Goal: Information Seeking & Learning: Check status

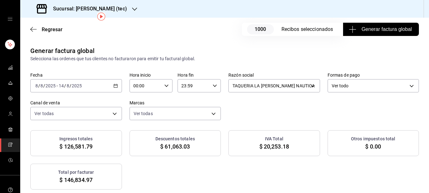
scroll to position [34, 0]
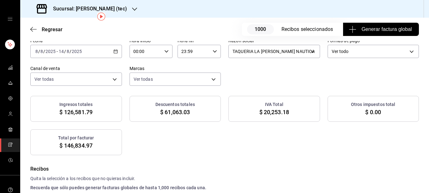
click at [378, 28] on span "Generar factura global" at bounding box center [381, 30] width 62 height 8
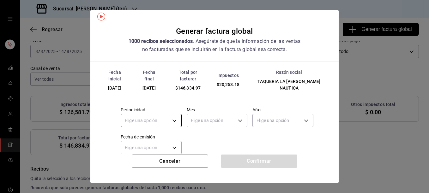
click at [175, 117] on body "Sucursal: [PERSON_NAME] (tec) Regresar 1000 Recibos seleccionados Generar factu…" at bounding box center [214, 96] width 429 height 193
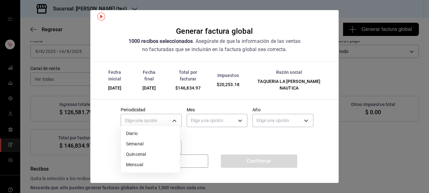
click at [137, 133] on li "Diario" at bounding box center [150, 134] width 59 height 10
type input "DAILY"
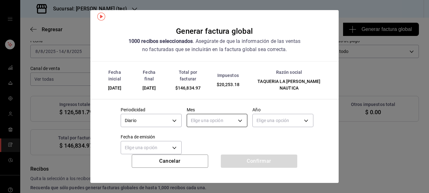
click at [213, 110] on body "Sucursal: [PERSON_NAME] (tec) Regresar 1000 Recibos seleccionados Generar factu…" at bounding box center [214, 96] width 429 height 193
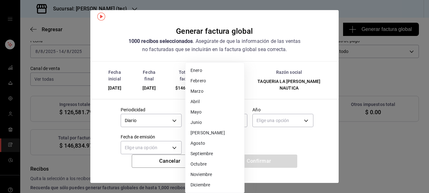
click at [198, 143] on li "Agosto" at bounding box center [215, 143] width 59 height 10
type input "8"
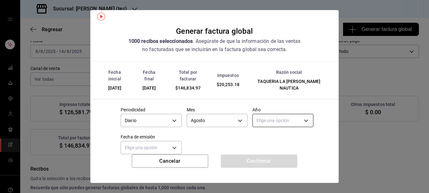
click at [279, 116] on body "Sucursal: [PERSON_NAME] (tec) Regresar 1000 Recibos seleccionados Generar factu…" at bounding box center [214, 96] width 429 height 193
click at [261, 134] on li "2025" at bounding box center [279, 134] width 59 height 10
type input "2025"
click at [174, 143] on body "Sucursal: [PERSON_NAME] (tec) Regresar 1000 Recibos seleccionados Generar factu…" at bounding box center [214, 96] width 429 height 193
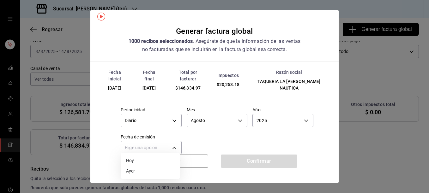
click at [136, 175] on li "Ayer" at bounding box center [150, 171] width 59 height 10
type input "[DATE]"
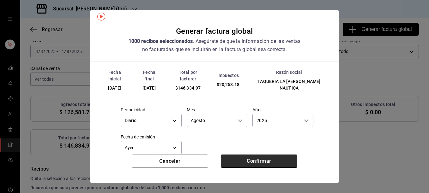
click at [248, 159] on button "Confirmar" at bounding box center [259, 161] width 77 height 13
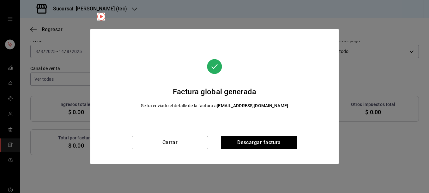
scroll to position [27, 0]
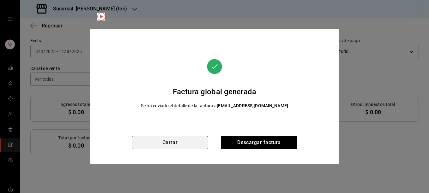
click at [179, 143] on button "Cerrar" at bounding box center [170, 142] width 77 height 13
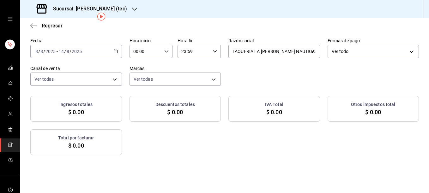
click at [116, 51] on icon "button" at bounding box center [116, 51] width 4 height 4
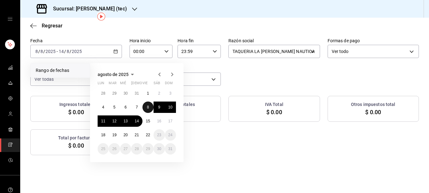
click at [149, 107] on abbr "8" at bounding box center [148, 107] width 2 height 4
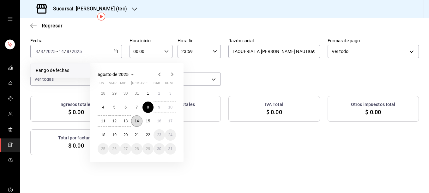
click at [137, 123] on abbr "14" at bounding box center [137, 121] width 4 height 4
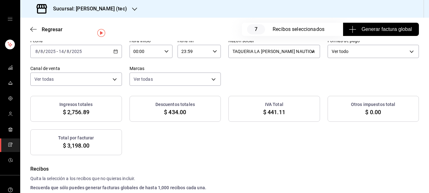
scroll to position [0, 0]
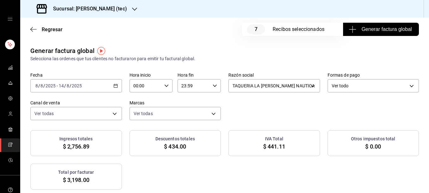
click at [380, 27] on span "Generar factura global" at bounding box center [381, 30] width 62 height 8
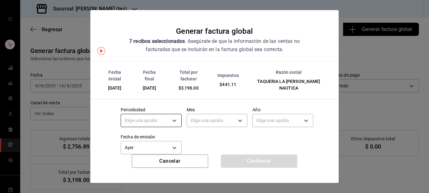
click at [172, 114] on body "Sucursal: [PERSON_NAME] (tec) Regresar 7 Recibos seleccionados Generar factura …" at bounding box center [214, 96] width 429 height 193
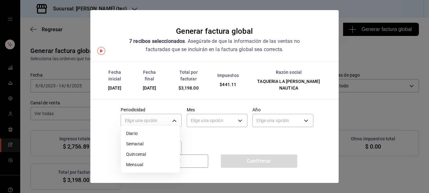
click at [137, 133] on li "Diario" at bounding box center [150, 134] width 59 height 10
type input "DAILY"
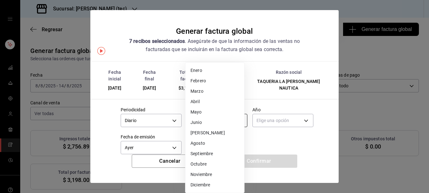
click at [205, 114] on body "Sucursal: [PERSON_NAME] (tec) Regresar 7 Recibos seleccionados Generar factura …" at bounding box center [214, 96] width 429 height 193
click at [198, 143] on li "Agosto" at bounding box center [215, 143] width 59 height 10
type input "8"
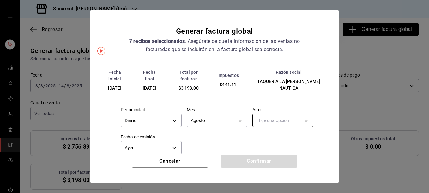
click at [273, 113] on body "Sucursal: [PERSON_NAME] (tec) Regresar 7 Recibos seleccionados Generar factura …" at bounding box center [214, 96] width 429 height 193
click at [258, 132] on li "2025" at bounding box center [279, 134] width 59 height 10
type input "2025"
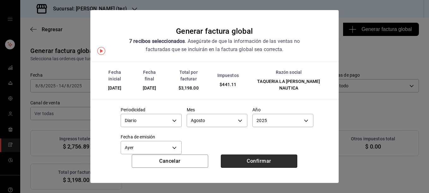
click at [255, 160] on button "Confirmar" at bounding box center [259, 161] width 77 height 13
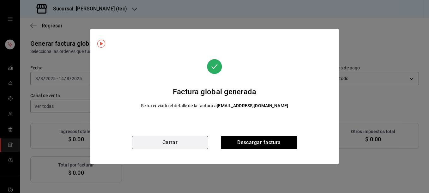
click at [176, 143] on button "Cerrar" at bounding box center [170, 142] width 77 height 13
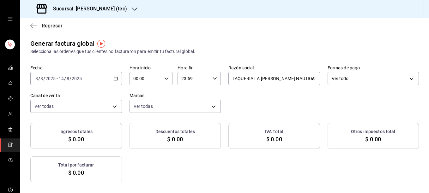
click at [33, 25] on icon "button" at bounding box center [33, 26] width 6 height 6
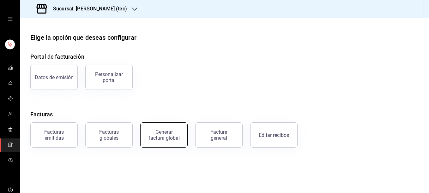
click at [163, 133] on div "Generar factura global" at bounding box center [164, 135] width 32 height 12
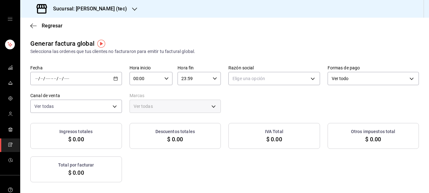
click at [114, 79] on icon "button" at bounding box center [116, 79] width 4 height 4
click at [57, 98] on span "Rango de fechas" at bounding box center [60, 98] width 49 height 7
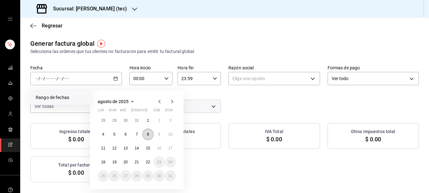
click at [148, 135] on abbr "8" at bounding box center [148, 134] width 2 height 4
click at [137, 148] on abbr "14" at bounding box center [137, 148] width 4 height 4
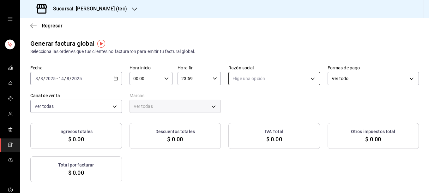
click at [298, 80] on body "Sucursal: [PERSON_NAME] (tec) Regresar Generar factura global Selecciona las or…" at bounding box center [214, 96] width 429 height 193
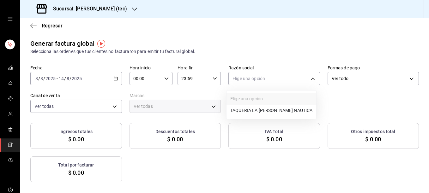
click at [254, 110] on li "TAQUERIA LA [PERSON_NAME] NAUTICA" at bounding box center [272, 111] width 90 height 12
type input "116d4d5c-2d3b-43d7-887b-986bef790ce9"
type input "c6f2de5c-732c-42eb-a6cb-d0ccc1d7036d"
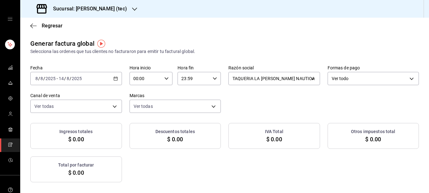
click at [132, 9] on icon "button" at bounding box center [134, 9] width 5 height 3
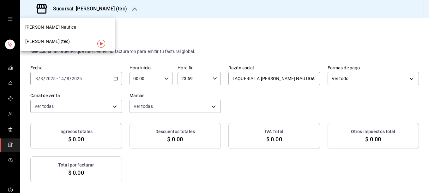
click at [64, 30] on div "[PERSON_NAME] Nautica" at bounding box center [67, 27] width 85 height 7
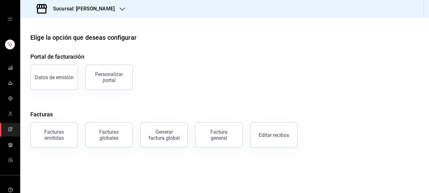
click at [182, 139] on button "Generar factura global" at bounding box center [163, 135] width 47 height 25
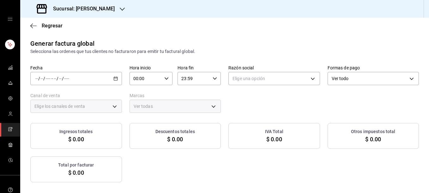
type input "PARROT,UBER_EATS,RAPPI,DIDI_FOOD,ONLINE"
click at [114, 79] on icon "button" at bounding box center [116, 79] width 4 height 4
click at [61, 96] on span "Rango de fechas" at bounding box center [60, 98] width 49 height 7
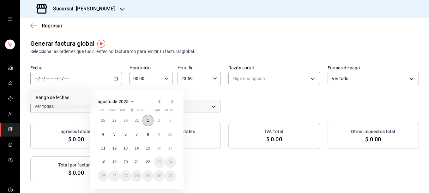
click at [150, 121] on button "1" at bounding box center [148, 120] width 11 height 11
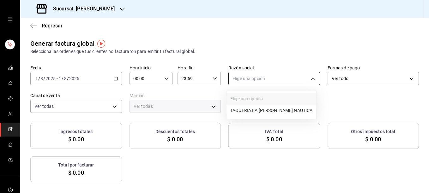
click at [253, 83] on body "Sucursal: [PERSON_NAME] Regresar Generar factura global Selecciona las ordenes …" at bounding box center [214, 96] width 429 height 193
click at [246, 109] on li "TAQUERIA LA [PERSON_NAME] NAUTICA" at bounding box center [272, 111] width 90 height 12
type input "8ae5469c-b252-42ce-8a14-eb66129f127f"
type input "e6600c40-0213-48d4-9f06-7294223b882d"
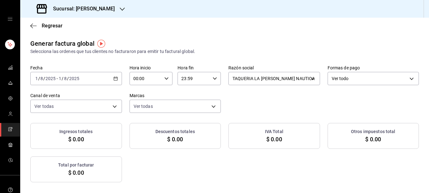
click at [114, 81] on \(Stroke\) "button" at bounding box center [116, 78] width 4 height 3
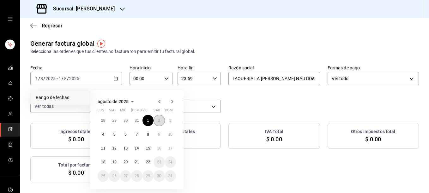
click at [159, 120] on abbr "2" at bounding box center [159, 121] width 2 height 4
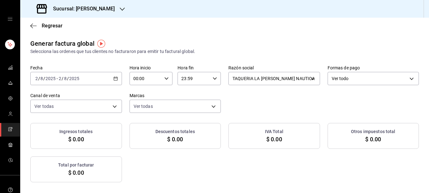
click at [114, 79] on icon "button" at bounding box center [116, 79] width 4 height 4
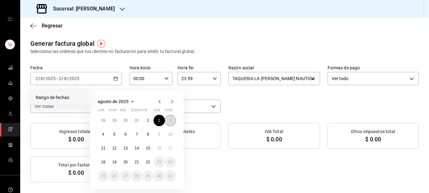
click at [169, 118] on button "3" at bounding box center [170, 120] width 11 height 11
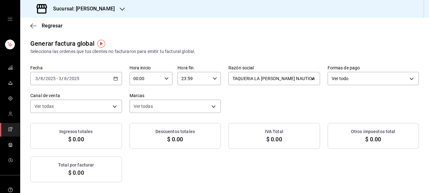
click at [116, 78] on \(Stroke\) "button" at bounding box center [116, 78] width 4 height 3
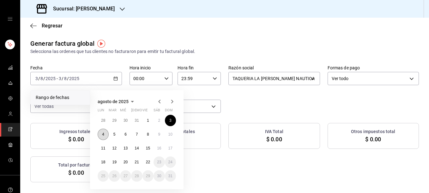
click at [103, 137] on abbr "4" at bounding box center [103, 134] width 2 height 4
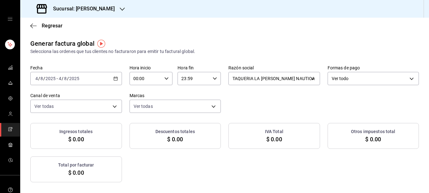
click at [111, 81] on div "[DATE] [DATE] - [DATE] [DATE]" at bounding box center [76, 78] width 92 height 13
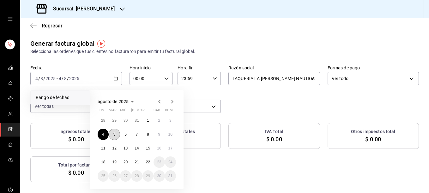
click at [115, 135] on abbr "5" at bounding box center [115, 134] width 2 height 4
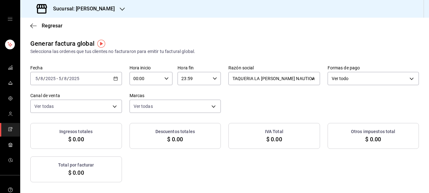
click at [114, 79] on icon "button" at bounding box center [116, 79] width 4 height 4
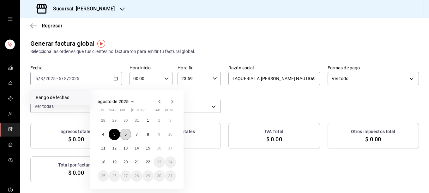
click at [127, 133] on button "6" at bounding box center [125, 134] width 11 height 11
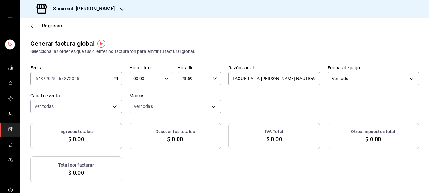
click at [114, 80] on icon "button" at bounding box center [116, 79] width 4 height 4
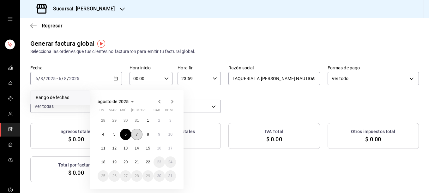
click at [137, 134] on abbr "7" at bounding box center [137, 134] width 2 height 4
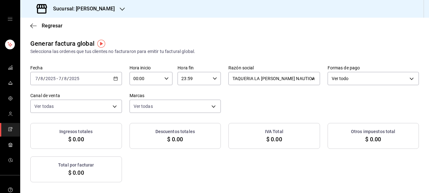
drag, startPoint x: 124, startPoint y: 27, endPoint x: 115, endPoint y: 83, distance: 56.6
click at [115, 83] on div "[DATE] [DATE] - [DATE] [DATE]" at bounding box center [76, 78] width 92 height 13
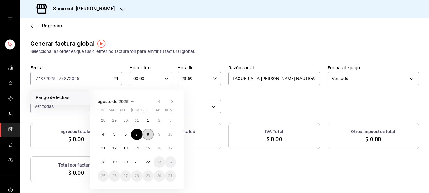
click at [148, 136] on abbr "8" at bounding box center [148, 134] width 2 height 4
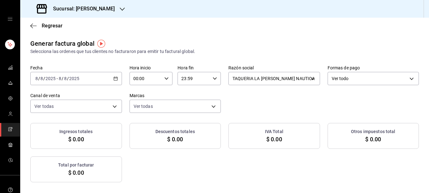
click at [118, 75] on div "[DATE] [DATE] - [DATE] [DATE]" at bounding box center [76, 78] width 92 height 13
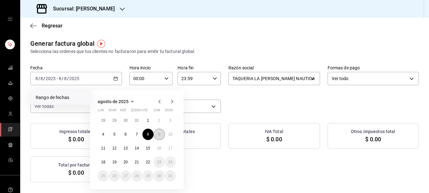
click at [160, 132] on abbr "9" at bounding box center [159, 134] width 2 height 4
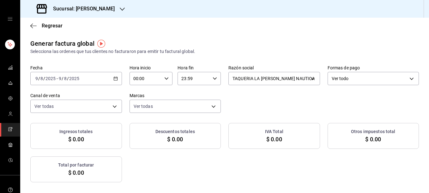
checkbox input "true"
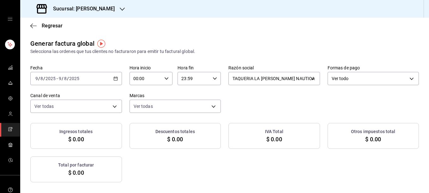
checkbox input "true"
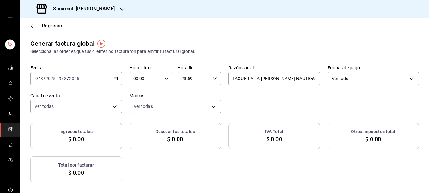
checkbox input "true"
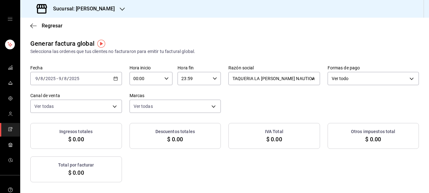
checkbox input "true"
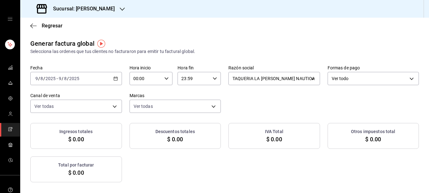
checkbox input "true"
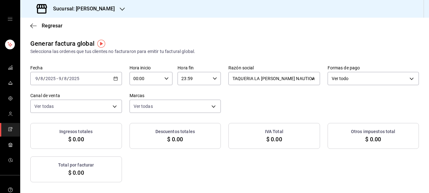
checkbox input "true"
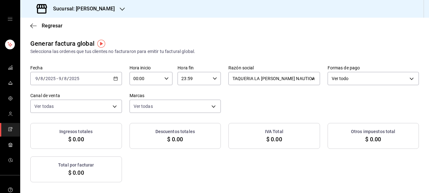
checkbox input "true"
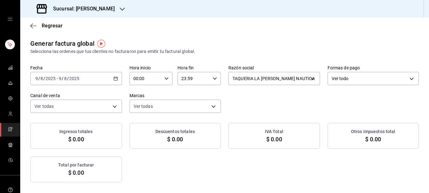
checkbox input "true"
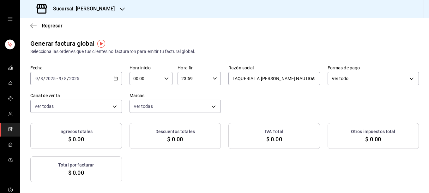
checkbox input "true"
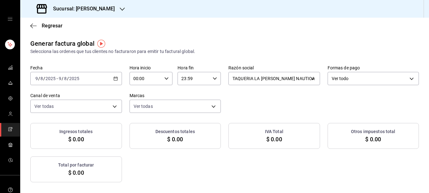
checkbox input "true"
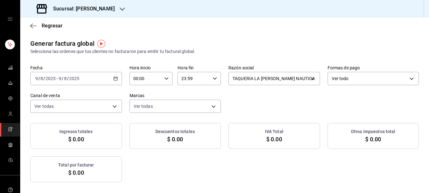
checkbox input "true"
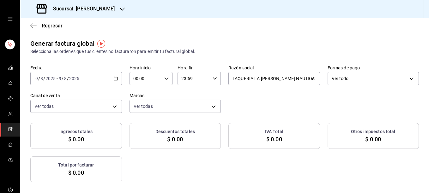
checkbox input "true"
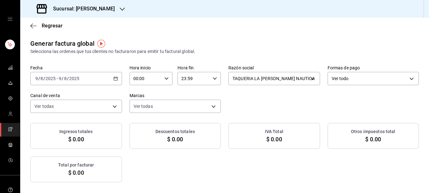
checkbox input "true"
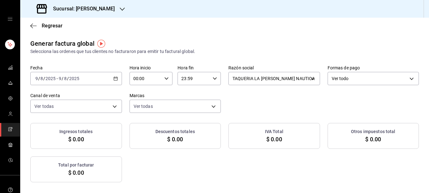
checkbox input "true"
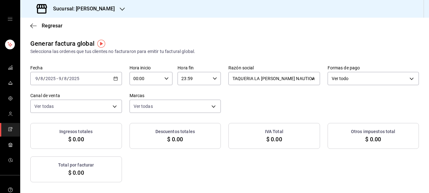
checkbox input "true"
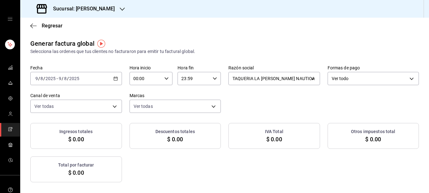
checkbox input "true"
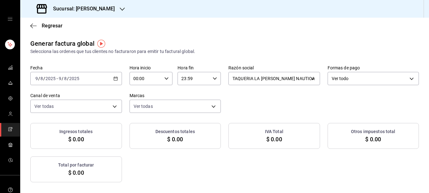
checkbox input "true"
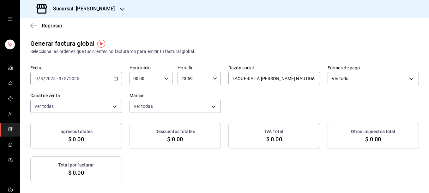
checkbox input "true"
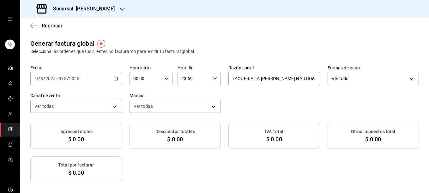
checkbox input "true"
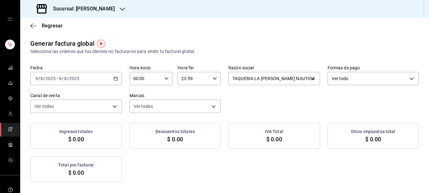
checkbox input "true"
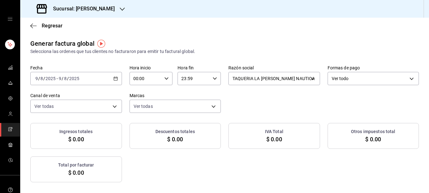
checkbox input "true"
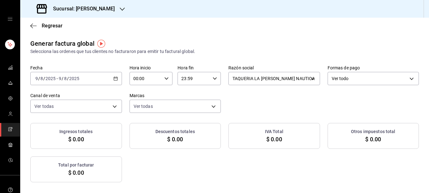
checkbox input "true"
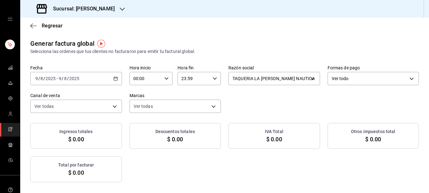
checkbox input "true"
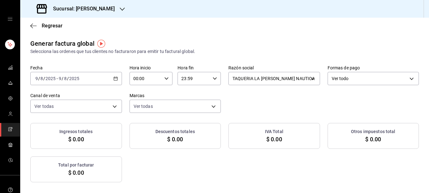
checkbox input "true"
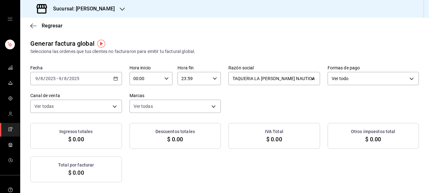
checkbox input "true"
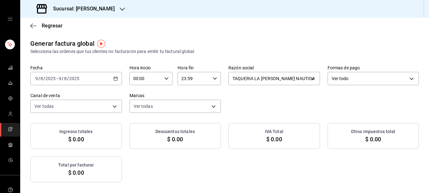
checkbox input "true"
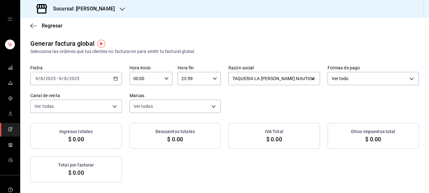
checkbox input "true"
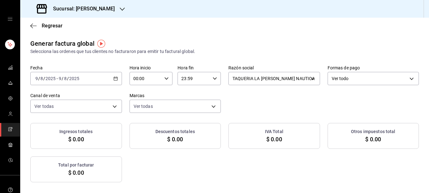
checkbox input "true"
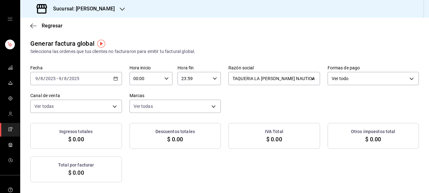
checkbox input "true"
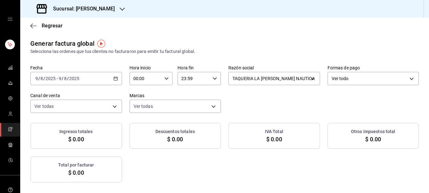
checkbox input "true"
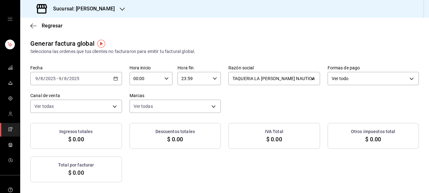
checkbox input "true"
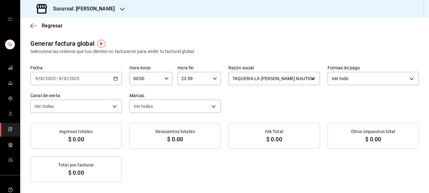
checkbox input "true"
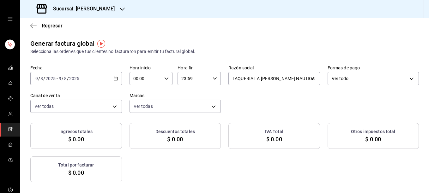
checkbox input "true"
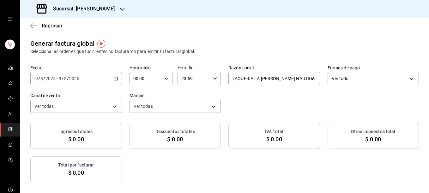
checkbox input "true"
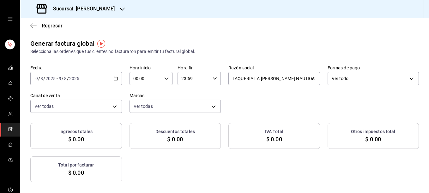
checkbox input "true"
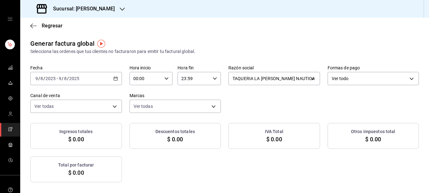
checkbox input "true"
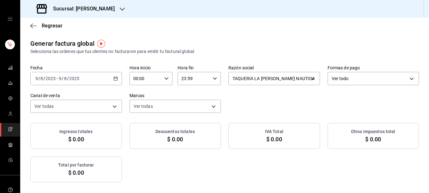
checkbox input "true"
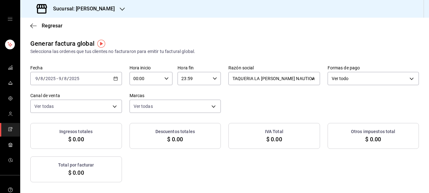
checkbox input "true"
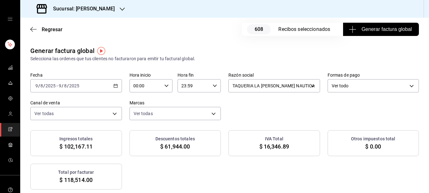
click at [374, 31] on span "Generar factura global" at bounding box center [381, 30] width 62 height 8
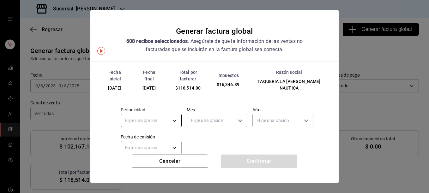
click at [157, 115] on body "Sucursal: [PERSON_NAME] Regresar 608 Recibos seleccionados Generar factura glob…" at bounding box center [214, 96] width 429 height 193
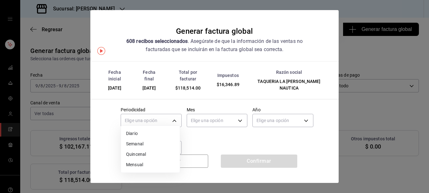
click at [133, 132] on li "Diario" at bounding box center [150, 134] width 59 height 10
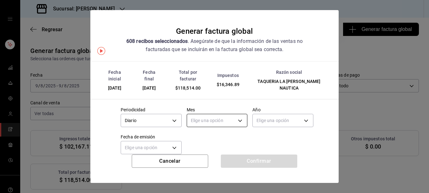
click at [217, 111] on body "Sucursal: [PERSON_NAME] Regresar 608 Recibos seleccionados Generar factura glob…" at bounding box center [214, 96] width 429 height 193
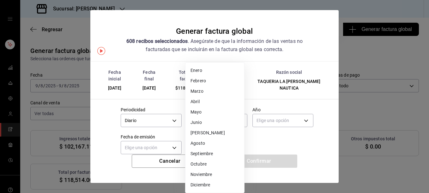
click at [196, 143] on li "Agosto" at bounding box center [215, 143] width 59 height 10
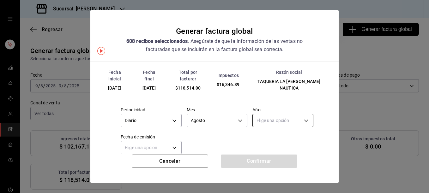
click at [264, 114] on body "Sucursal: [PERSON_NAME] Regresar 608 Recibos seleccionados Generar factura glob…" at bounding box center [214, 96] width 429 height 193
click at [257, 136] on li "2025" at bounding box center [279, 134] width 59 height 10
click at [174, 144] on body "Sucursal: [PERSON_NAME] Regresar 608 Recibos seleccionados Generar factura glob…" at bounding box center [214, 96] width 429 height 193
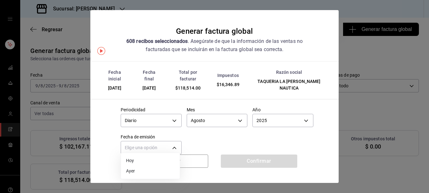
click at [137, 171] on li "Ayer" at bounding box center [150, 171] width 59 height 10
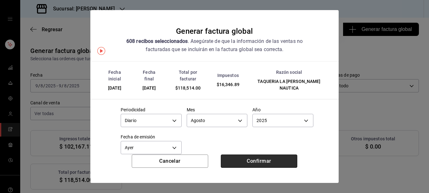
click at [260, 164] on button "Confirmar" at bounding box center [259, 161] width 77 height 13
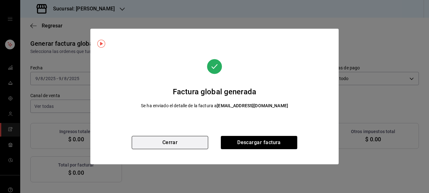
click at [176, 141] on button "Cerrar" at bounding box center [170, 142] width 77 height 13
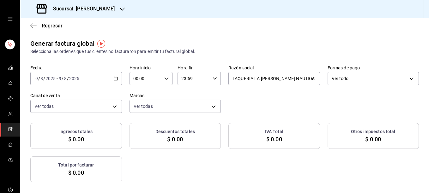
click at [114, 80] on \(Stroke\) "button" at bounding box center [116, 78] width 4 height 3
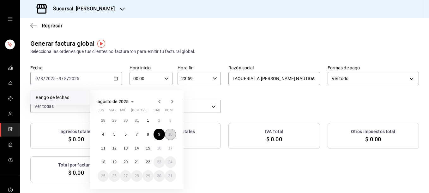
click at [172, 134] on abbr "10" at bounding box center [171, 134] width 4 height 4
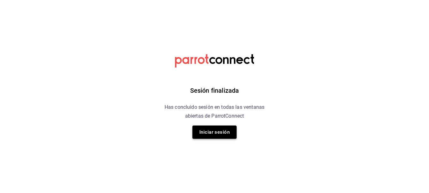
click at [219, 134] on button "Iniciar sesión" at bounding box center [215, 132] width 44 height 13
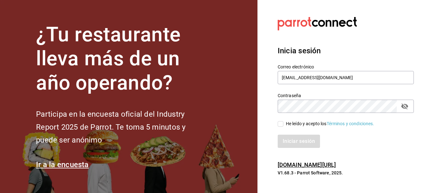
click at [283, 125] on input "He leído y acepto los Términos y condiciones." at bounding box center [281, 124] width 6 height 6
click at [301, 141] on button "Iniciar sesión" at bounding box center [299, 141] width 43 height 13
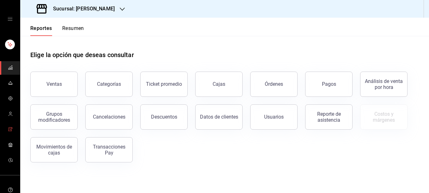
click at [8, 126] on span "mailbox folders" at bounding box center [10, 130] width 5 height 9
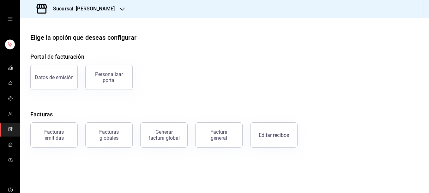
click at [252, 75] on div "Datos de emisión Personalizar portal" at bounding box center [221, 73] width 396 height 33
click at [5, 69] on link "mailbox folders" at bounding box center [10, 68] width 20 height 14
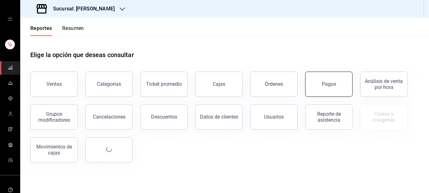
click at [338, 90] on button "Pagos" at bounding box center [328, 84] width 47 height 25
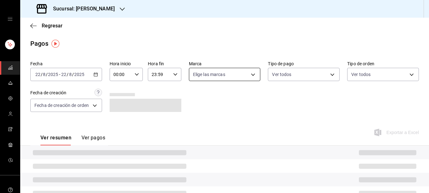
click at [245, 74] on body "Sucursal: Rosa Nautica Regresar Pagos Fecha 2025-08-22 22 / 8 / 2025 - 2025-08-…" at bounding box center [214, 96] width 429 height 193
click at [196, 121] on input "checkbox" at bounding box center [194, 121] width 6 height 6
checkbox input "true"
type input "e6600c40-0213-48d4-9f06-7294223b882d"
checkbox input "true"
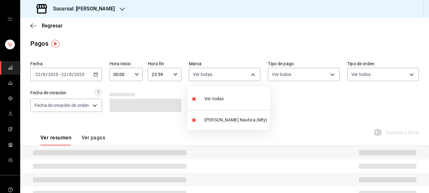
click at [326, 75] on div at bounding box center [214, 96] width 429 height 193
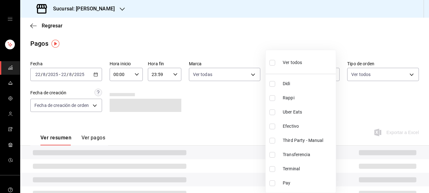
click at [326, 75] on body "Sucursal: Rosa Nautica Regresar Pagos Fecha 2025-08-22 22 / 8 / 2025 - 2025-08-…" at bounding box center [214, 96] width 429 height 193
click at [273, 125] on input "checkbox" at bounding box center [273, 127] width 6 height 6
checkbox input "true"
type input "5fd38a5b-7230-49e9-9c15-448a83f49355"
click at [362, 101] on div at bounding box center [214, 96] width 429 height 193
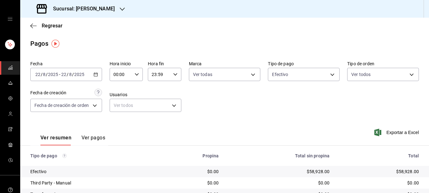
click at [120, 9] on icon "button" at bounding box center [122, 9] width 5 height 3
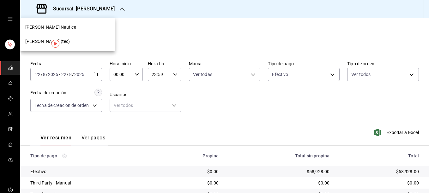
click at [194, 49] on div at bounding box center [214, 96] width 429 height 193
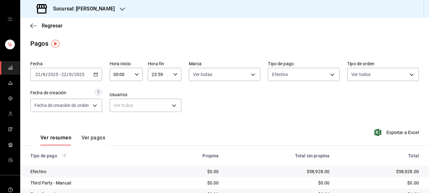
click at [8, 66] on icon "mailbox folders" at bounding box center [10, 67] width 5 height 5
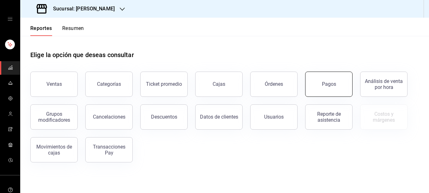
click at [331, 85] on div "Pagos" at bounding box center [329, 84] width 14 height 6
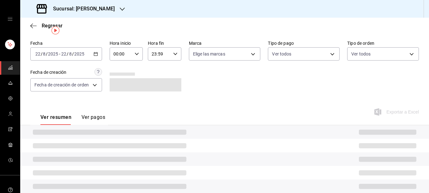
scroll to position [13, 0]
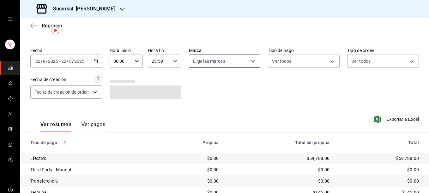
click at [249, 60] on body "Sucursal: Rosa Nautica Regresar Pagos Fecha 2025-08-22 22 / 8 / 2025 - 2025-08-…" at bounding box center [214, 96] width 429 height 193
click at [195, 109] on input "checkbox" at bounding box center [194, 107] width 6 height 6
checkbox input "true"
type input "e6600c40-0213-48d4-9f06-7294223b882d"
checkbox input "true"
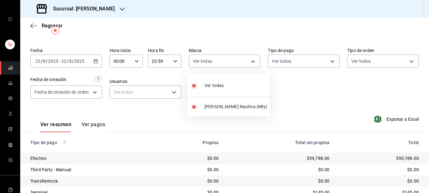
drag, startPoint x: 427, startPoint y: 50, endPoint x: 428, endPoint y: 61, distance: 11.2
click at [428, 61] on div at bounding box center [214, 96] width 429 height 193
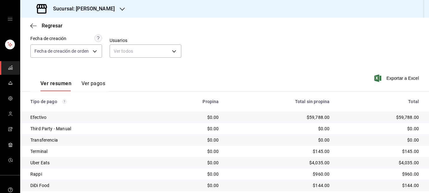
scroll to position [57, 0]
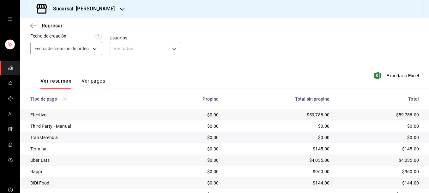
click at [120, 7] on icon "button" at bounding box center [122, 9] width 5 height 5
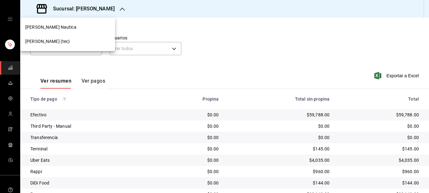
click at [56, 41] on span "[PERSON_NAME] (tec)" at bounding box center [47, 41] width 45 height 7
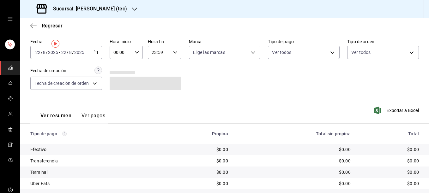
scroll to position [0, 0]
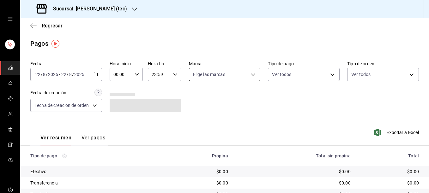
click at [249, 73] on body "Sucursal: Rosa Nautica (tec) Regresar Pagos Fecha 2025-08-22 22 / 8 / 2025 - 20…" at bounding box center [214, 96] width 429 height 193
click at [194, 119] on input "checkbox" at bounding box center [194, 121] width 6 height 6
checkbox input "true"
type input "c6f2de5c-732c-42eb-a6cb-d0ccc1d7036d"
checkbox input "true"
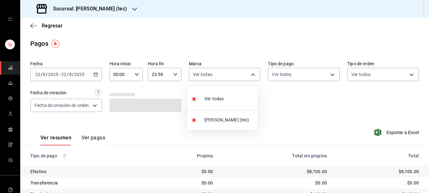
click at [330, 75] on div at bounding box center [214, 96] width 429 height 193
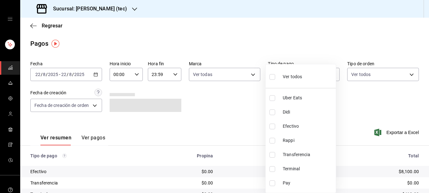
click at [330, 75] on body "Sucursal: Rosa Nautica (tec) Regresar Pagos Fecha 2025-08-22 22 / 8 / 2025 - 20…" at bounding box center [214, 96] width 429 height 193
click at [355, 106] on div at bounding box center [214, 96] width 429 height 193
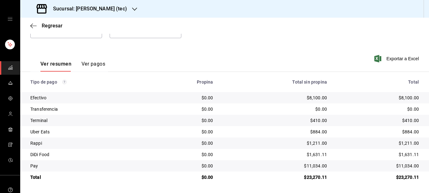
scroll to position [74, 0]
